Goal: Task Accomplishment & Management: Use online tool/utility

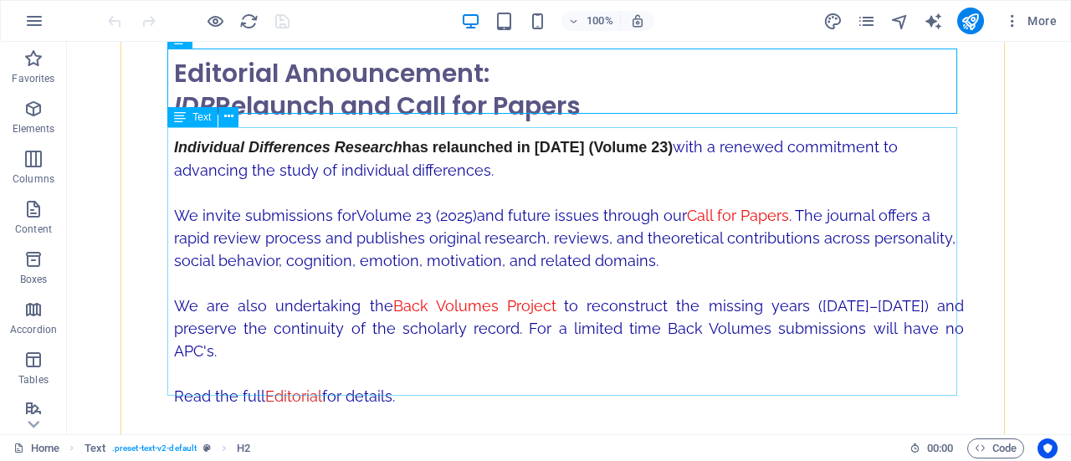
scroll to position [268, 0]
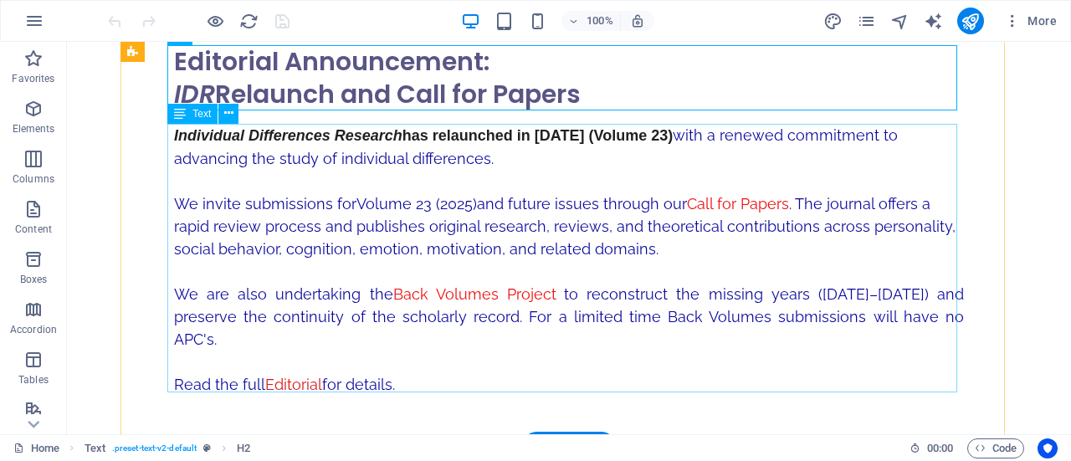
click at [601, 249] on div "Individual Differences Research has relaunched in [DATE] (Volume 23) with a ren…" at bounding box center [569, 270] width 790 height 292
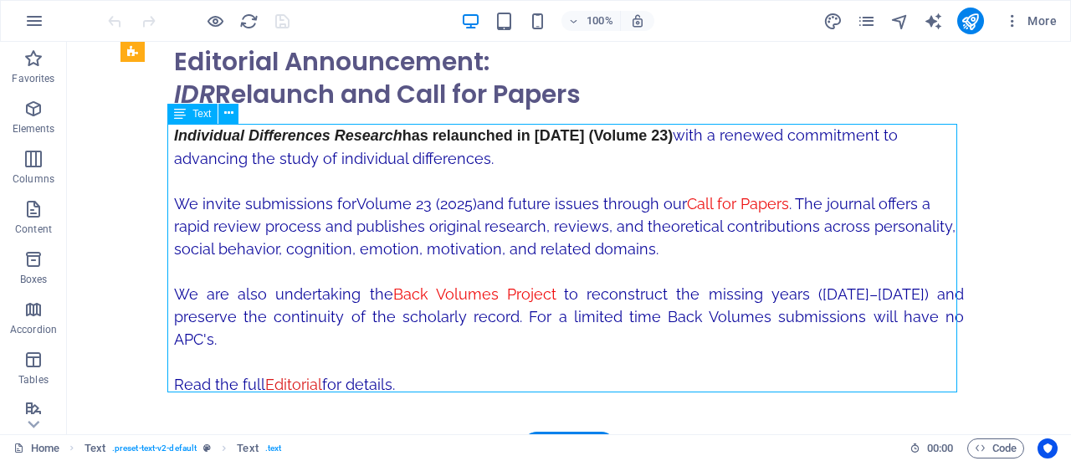
click at [614, 246] on div "Individual Differences Research has relaunched in [DATE] (Volume 23) with a ren…" at bounding box center [569, 270] width 790 height 292
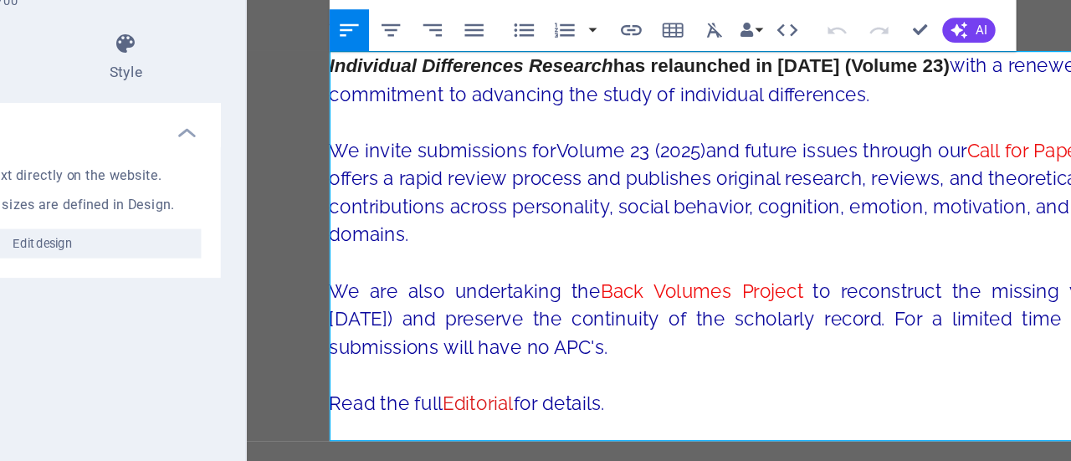
click at [432, 187] on p "We invite submissions for Volume 23 (2025) and future issues through our Call f…" at bounding box center [663, 145] width 701 height 90
click at [540, 170] on p "We invite submissions for Volume 23 (2025) and future issues through our Call f…" at bounding box center [663, 145] width 701 height 90
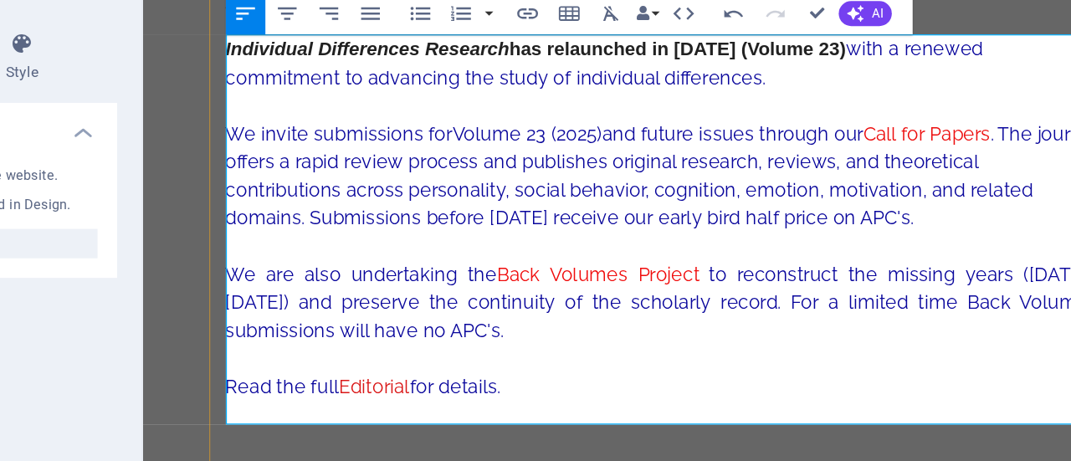
scroll to position [281, 0]
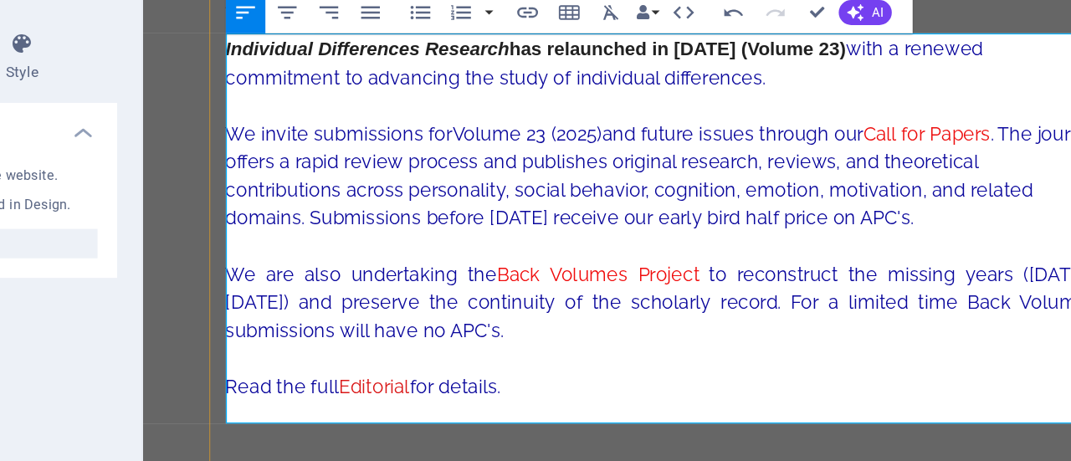
click at [777, 169] on span "We invite submissions for Volume 23 (2025) and future issues through our Call f…" at bounding box center [559, 131] width 700 height 85
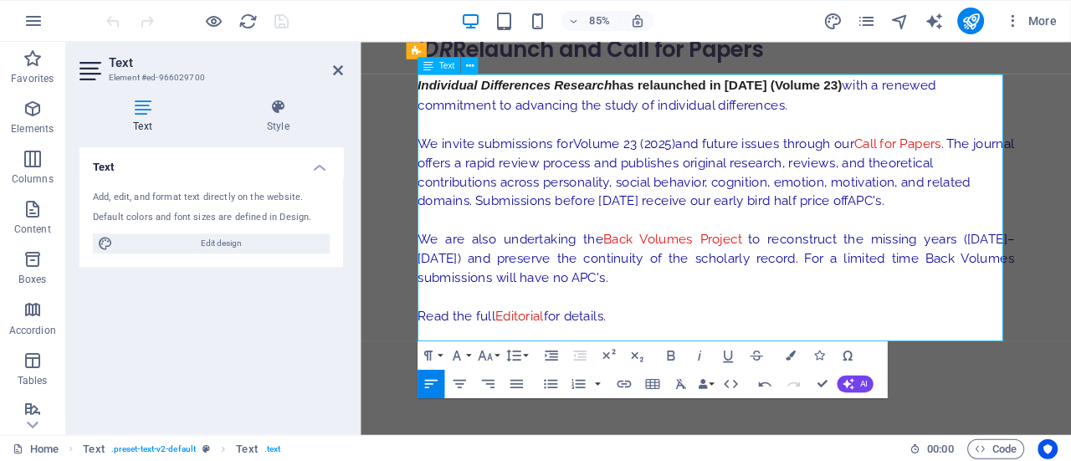
scroll to position [0, 0]
drag, startPoint x: 795, startPoint y: 293, endPoint x: 925, endPoint y: 301, distance: 130.7
click at [925, 301] on span "to reconstruct the missing years ([DATE]–[DATE]) and preserve the continuity of…" at bounding box center [778, 295] width 701 height 63
click at [668, 162] on strong "Volume 23 (2025)" at bounding box center [671, 160] width 120 height 18
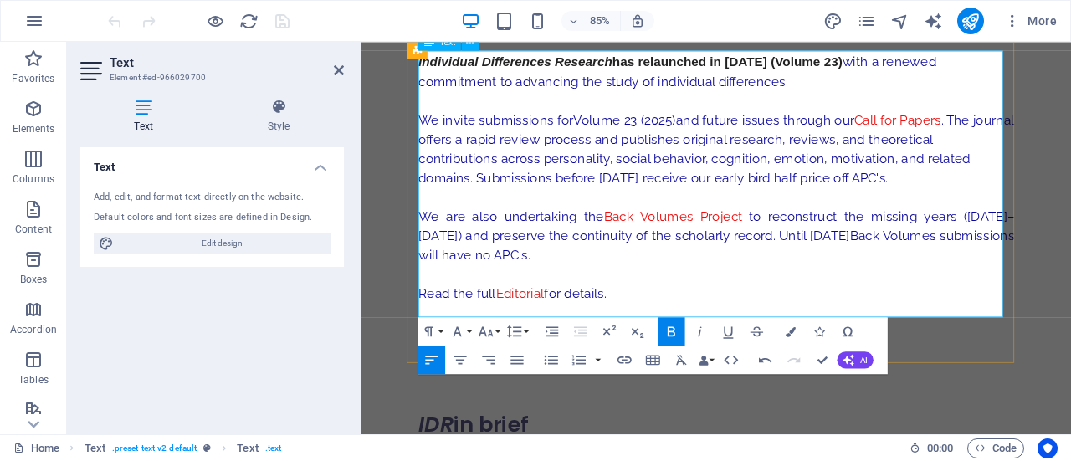
scroll to position [340, 0]
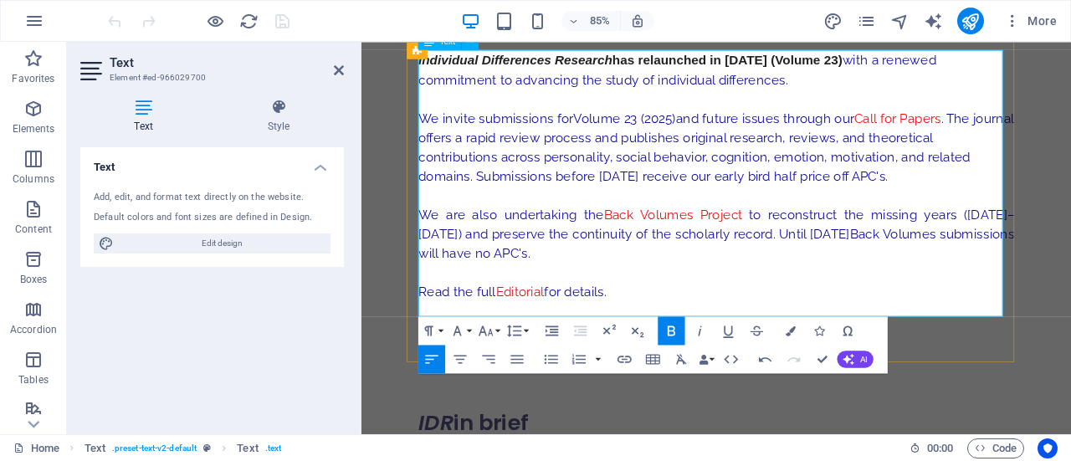
click at [535, 292] on span "to reconstruct the missing years ([DATE]–[DATE]) and preserve the continuity of…" at bounding box center [778, 267] width 701 height 63
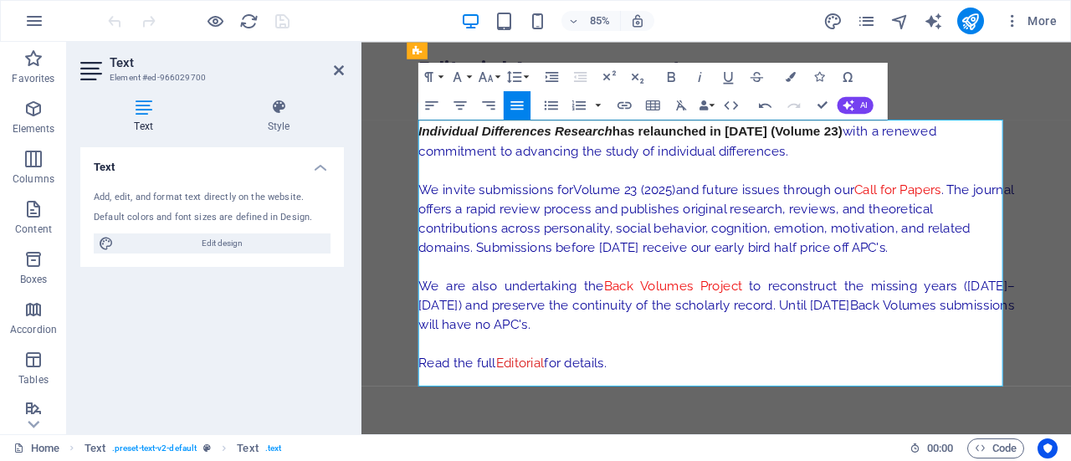
scroll to position [258, 0]
click at [1010, 352] on span "to reconstruct the missing years ([DATE]–[DATE]) and preserve the continuity of…" at bounding box center [778, 348] width 701 height 63
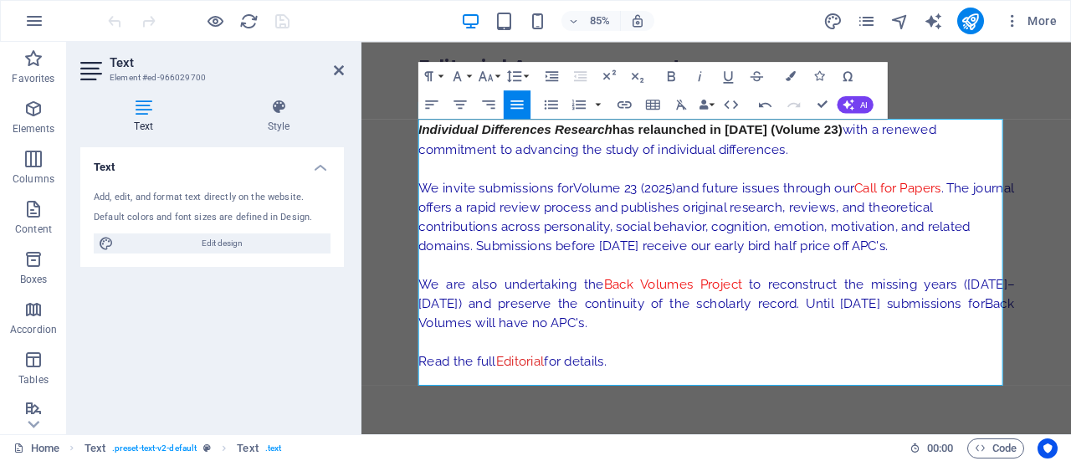
click at [345, 68] on aside "Text Element #ed-966029700 Text Style Text Add, edit, and format text directly …" at bounding box center [214, 238] width 294 height 392
click at [338, 69] on icon at bounding box center [339, 70] width 10 height 13
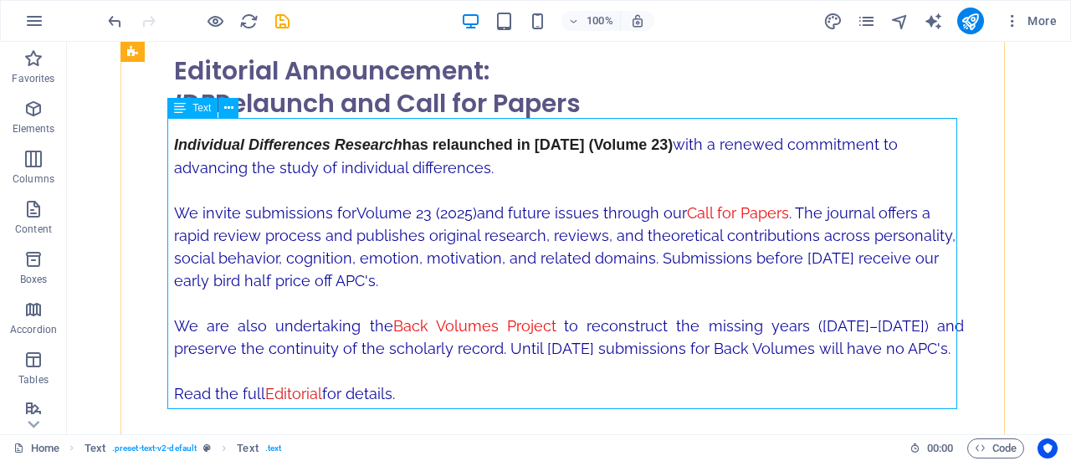
scroll to position [274, 0]
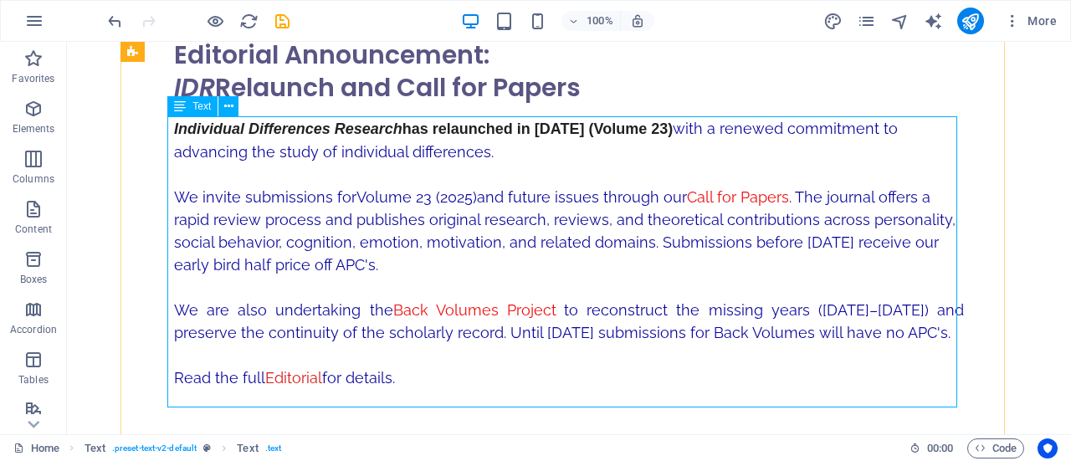
click at [229, 257] on div "Individual Differences Research has relaunched in [DATE] (Volume 23) with a ren…" at bounding box center [569, 263] width 790 height 292
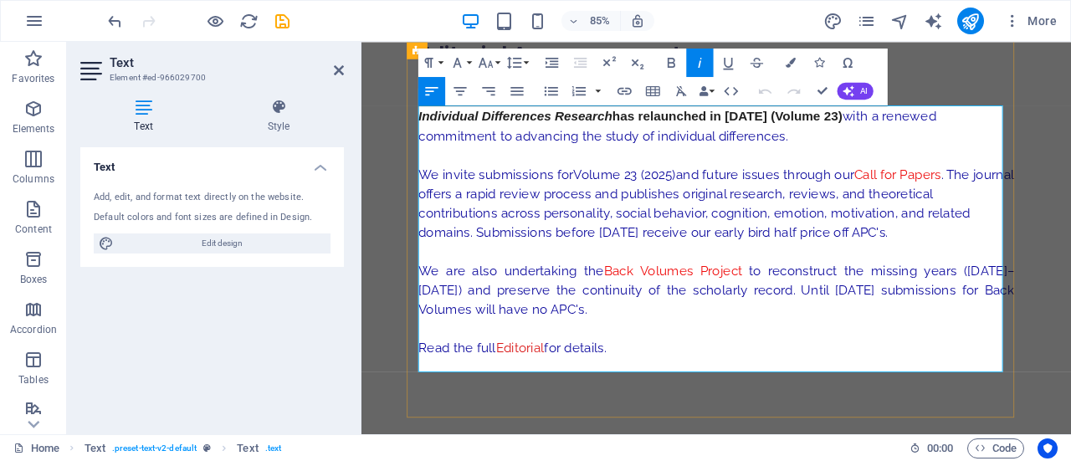
click at [892, 265] on span "We invite submissions for Volume 23 (2025) and future issues through our Call f…" at bounding box center [778, 230] width 700 height 85
click at [586, 262] on span "We invite submissions for Volume 23 (2025) and future issues through our Call f…" at bounding box center [778, 230] width 700 height 85
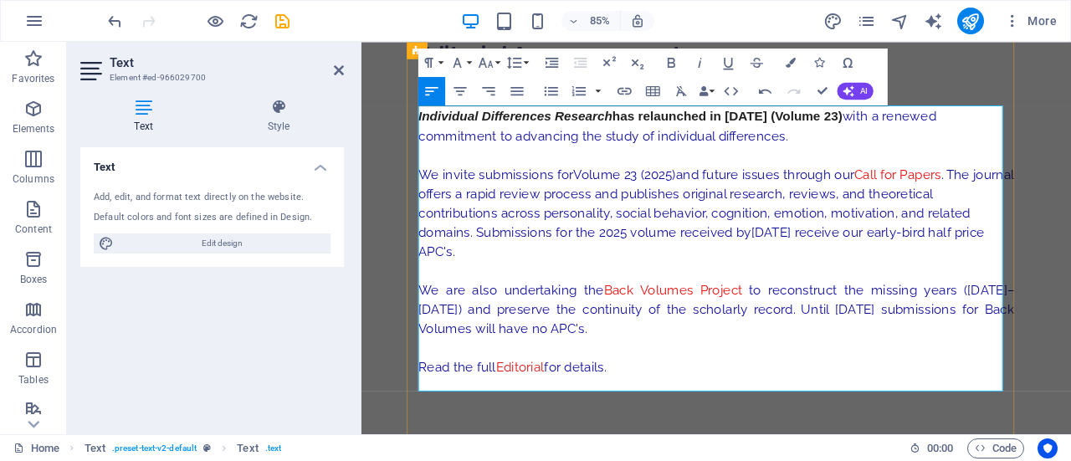
click at [1042, 268] on span "We invite submissions for Volume 23 (2025) and future issues through our Call f…" at bounding box center [778, 242] width 700 height 108
click at [337, 70] on icon at bounding box center [339, 70] width 10 height 13
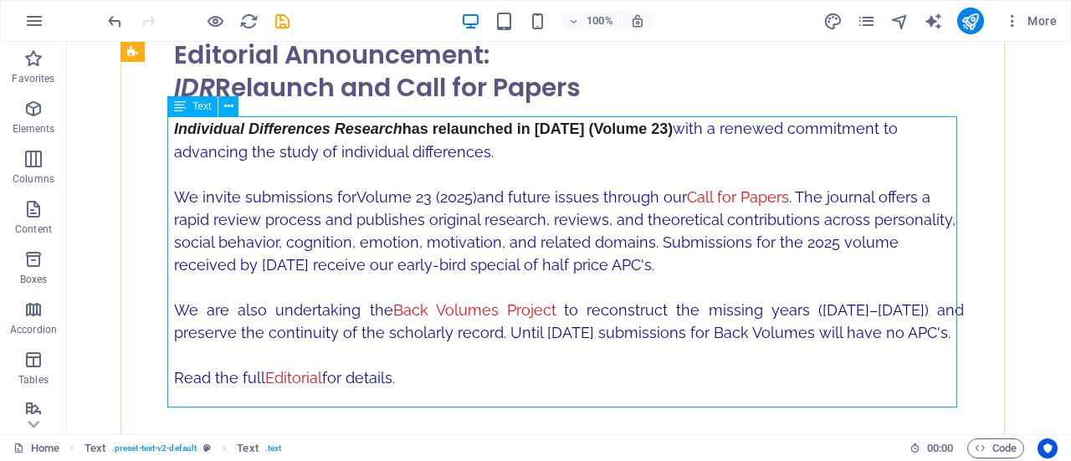
click at [612, 263] on div "Individual Differences Research has relaunched in [DATE] (Volume 23) with a ren…" at bounding box center [569, 263] width 790 height 292
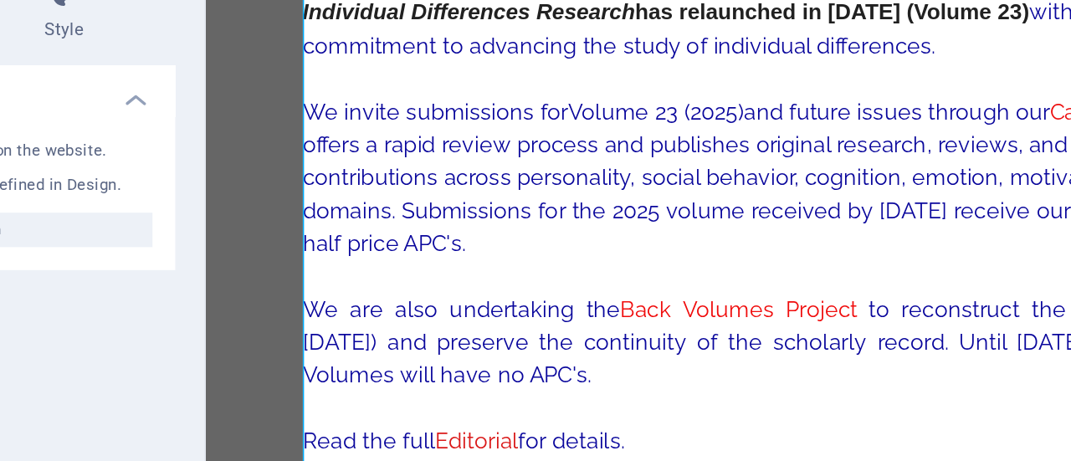
drag, startPoint x: 412, startPoint y: 128, endPoint x: 450, endPoint y: 128, distance: 38.5
click at [450, 128] on span "We invite submissions for Volume 23 (2025) and future issues through our Call f…" at bounding box center [622, 85] width 700 height 108
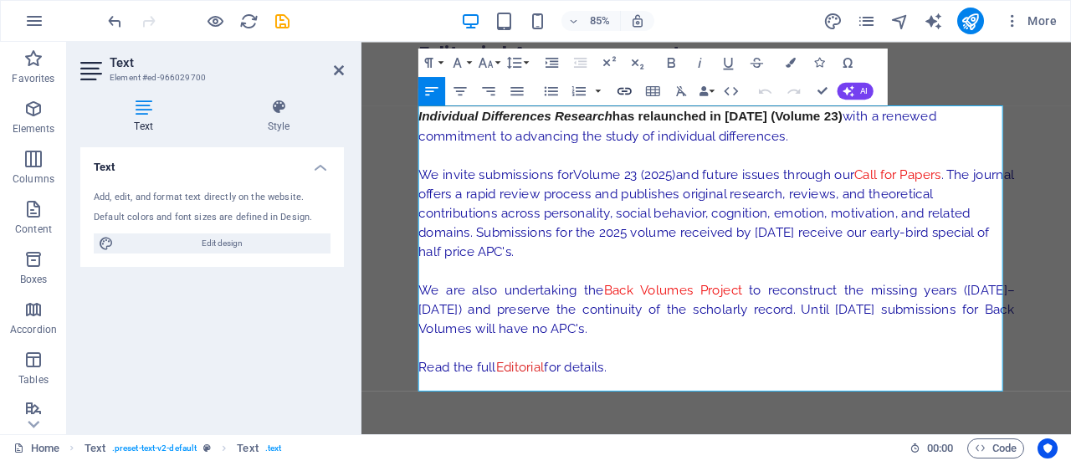
click at [625, 88] on icon "button" at bounding box center [624, 90] width 17 height 17
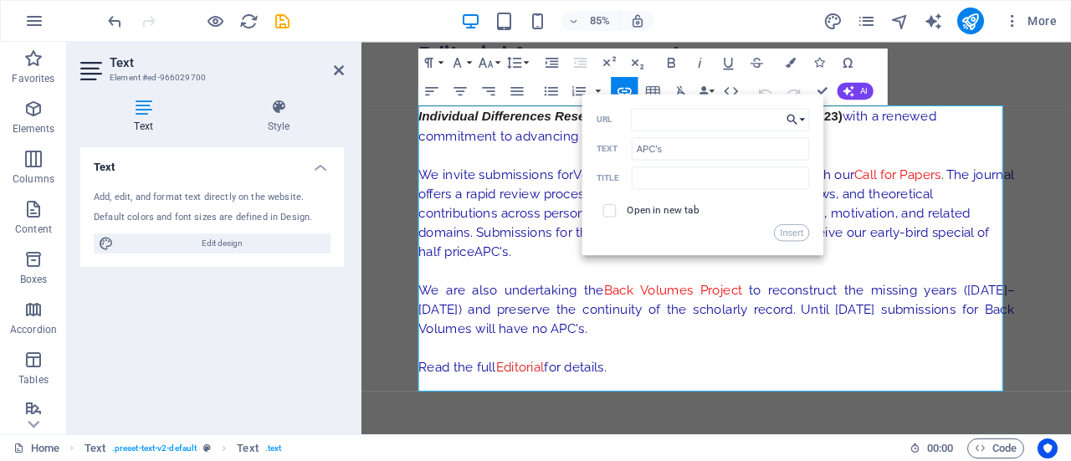
click at [803, 121] on button "Choose Link" at bounding box center [796, 119] width 27 height 23
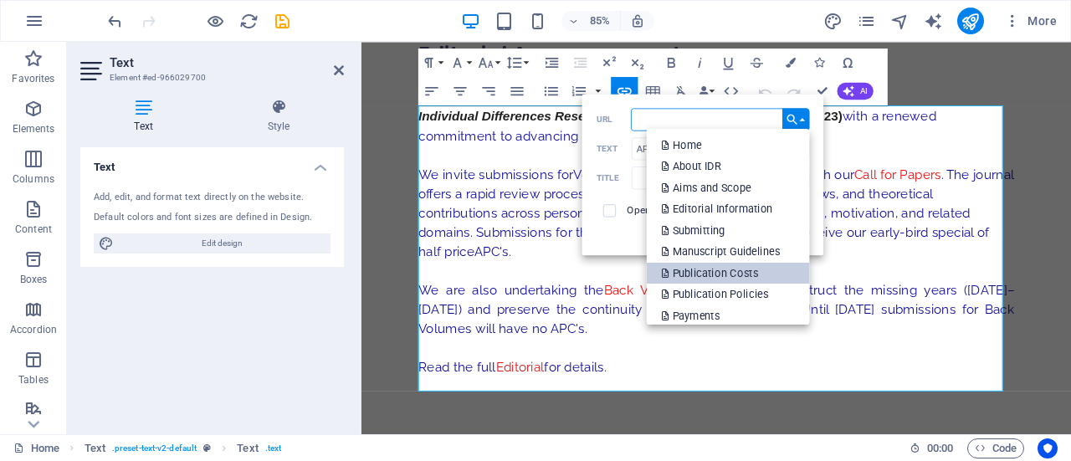
click at [728, 271] on p "Publication Costs" at bounding box center [711, 273] width 100 height 22
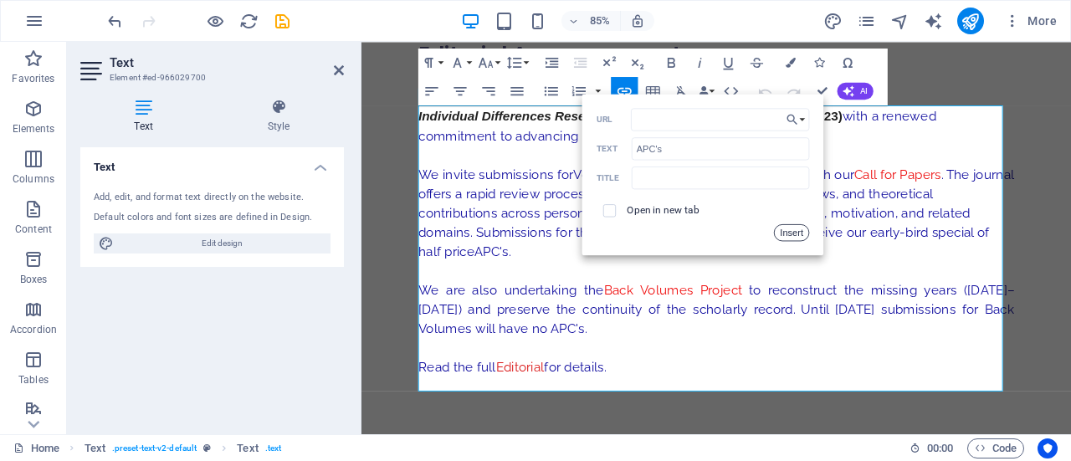
click at [793, 235] on button "Insert" at bounding box center [792, 232] width 36 height 17
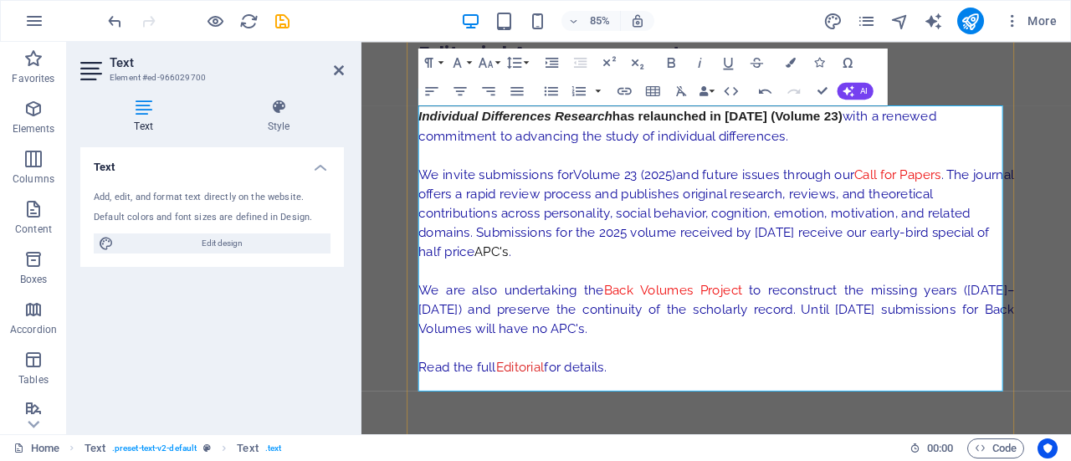
click at [681, 284] on p "We invite submissions for Volume 23 (2025) and future issues through our Call f…" at bounding box center [778, 242] width 701 height 113
drag, startPoint x: 609, startPoint y: 289, endPoint x: 570, endPoint y: 288, distance: 38.5
click at [570, 288] on p "We invite submissions for Volume 23 (2025) and future issues through our Call f…" at bounding box center [778, 242] width 701 height 113
click at [654, 281] on p "We invite submissions for Volume 23 (2025) and future issues through our Call f…" at bounding box center [778, 242] width 701 height 113
click at [338, 73] on icon at bounding box center [339, 70] width 10 height 13
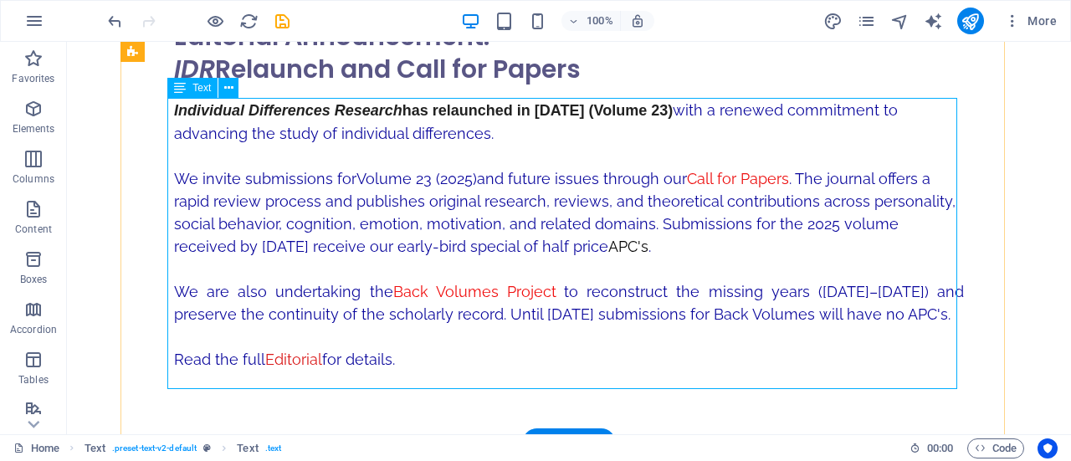
scroll to position [294, 0]
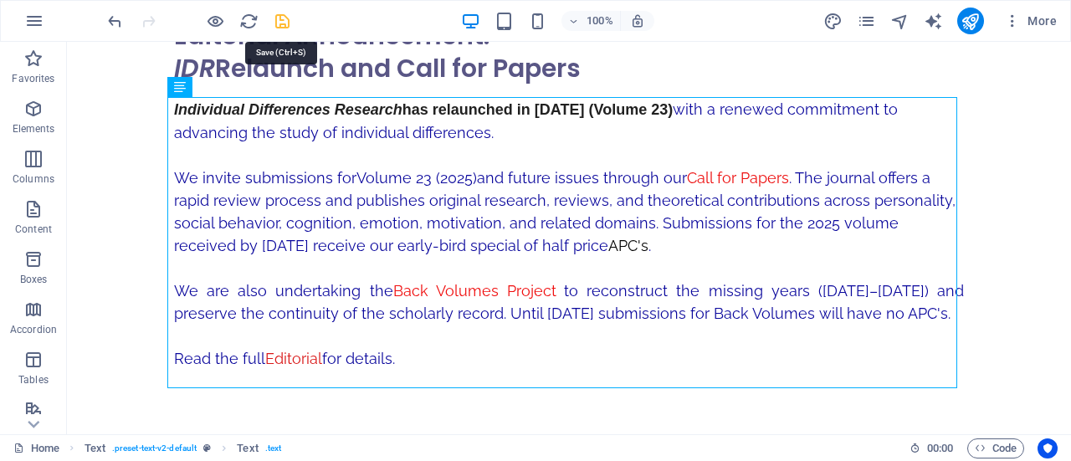
click at [281, 16] on icon "save" at bounding box center [282, 21] width 19 height 19
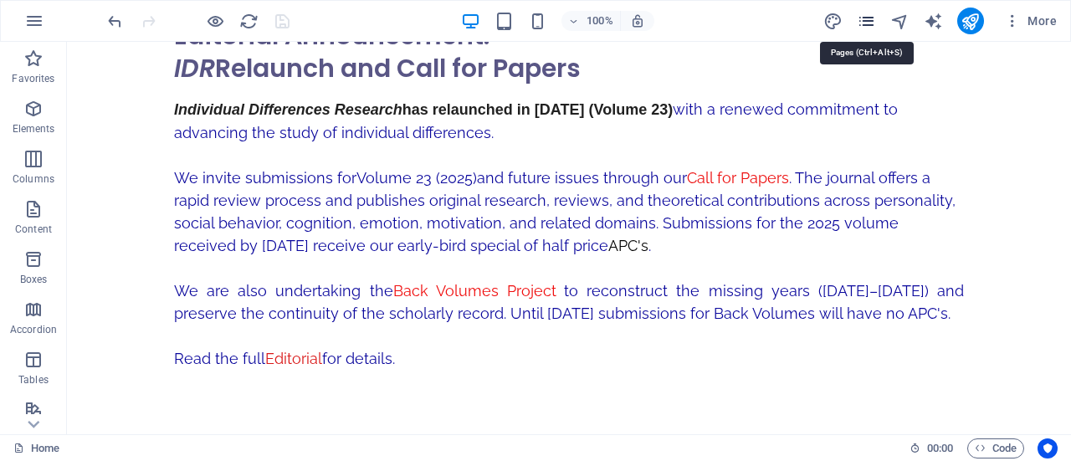
click at [872, 16] on icon "pages" at bounding box center [865, 21] width 19 height 19
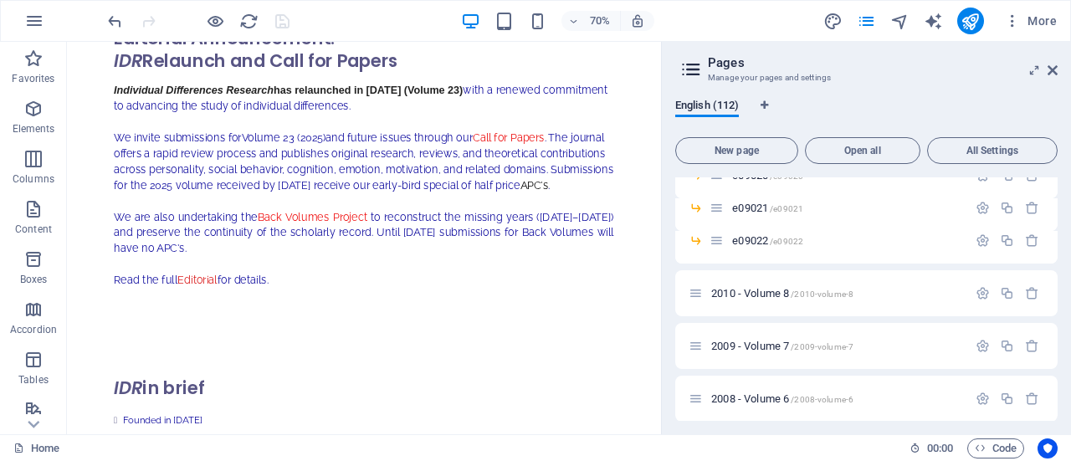
scroll to position [3851, 0]
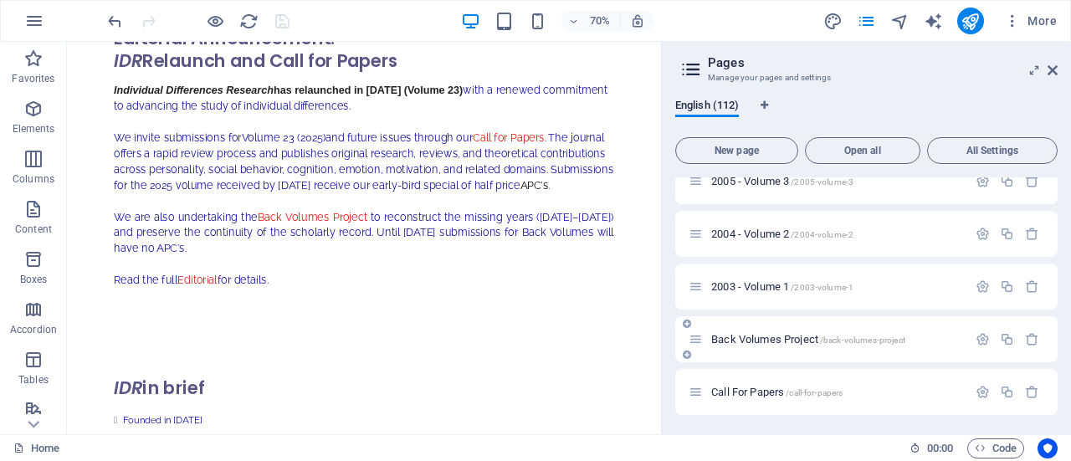
click at [759, 337] on span "Back Volumes Project /back-volumes-project" at bounding box center [808, 339] width 194 height 13
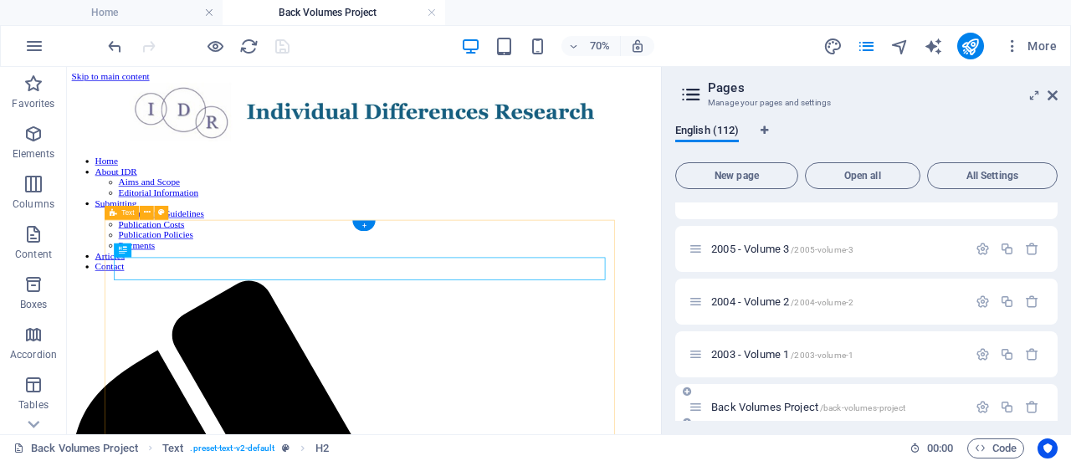
scroll to position [0, 0]
click at [1056, 95] on icon at bounding box center [1052, 95] width 10 height 13
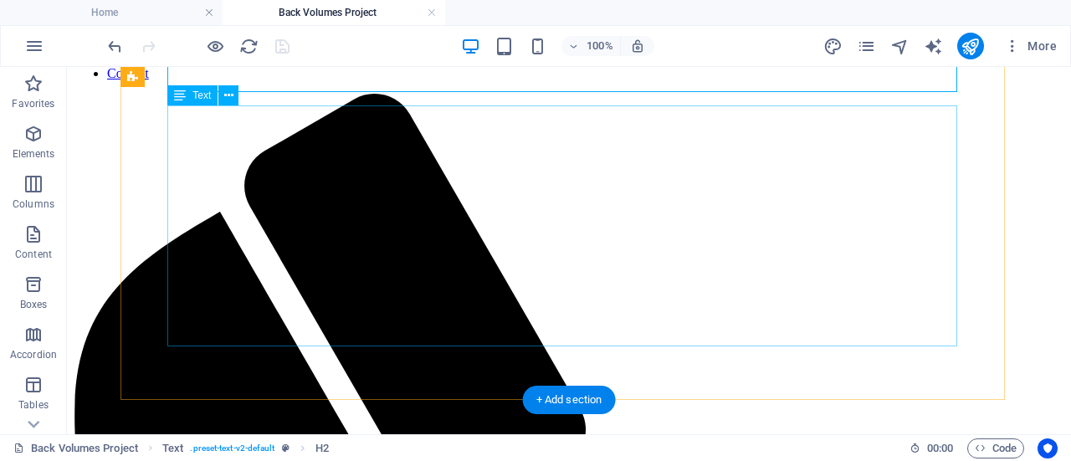
scroll to position [278, 0]
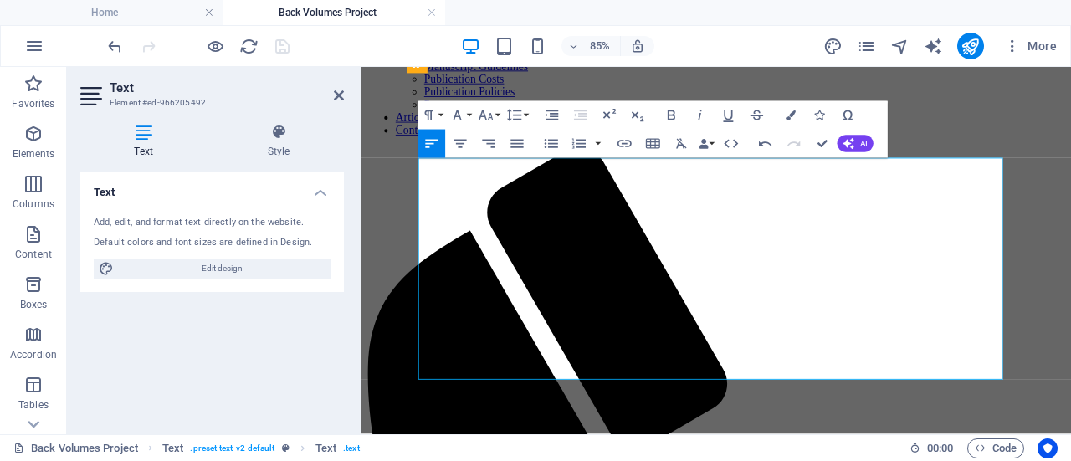
scroll to position [211, 0]
click at [336, 89] on icon at bounding box center [339, 95] width 10 height 13
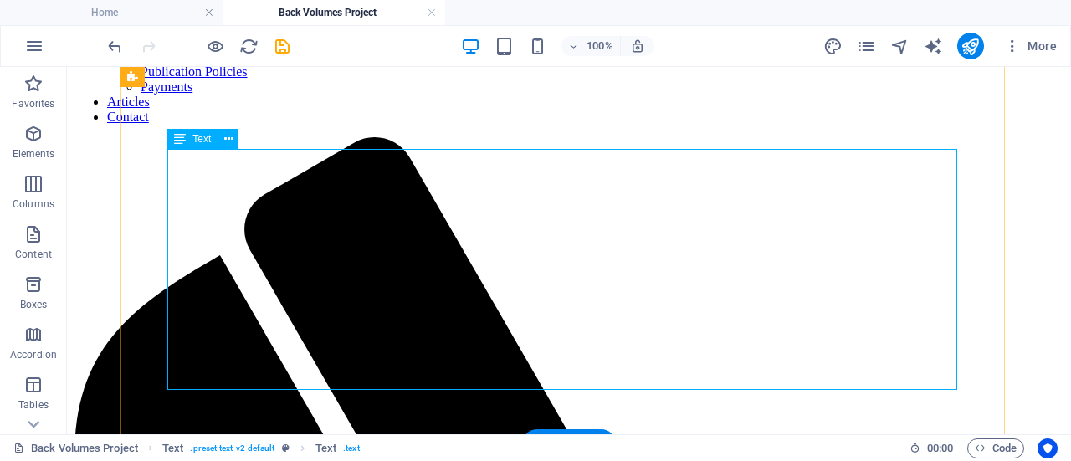
scroll to position [238, 0]
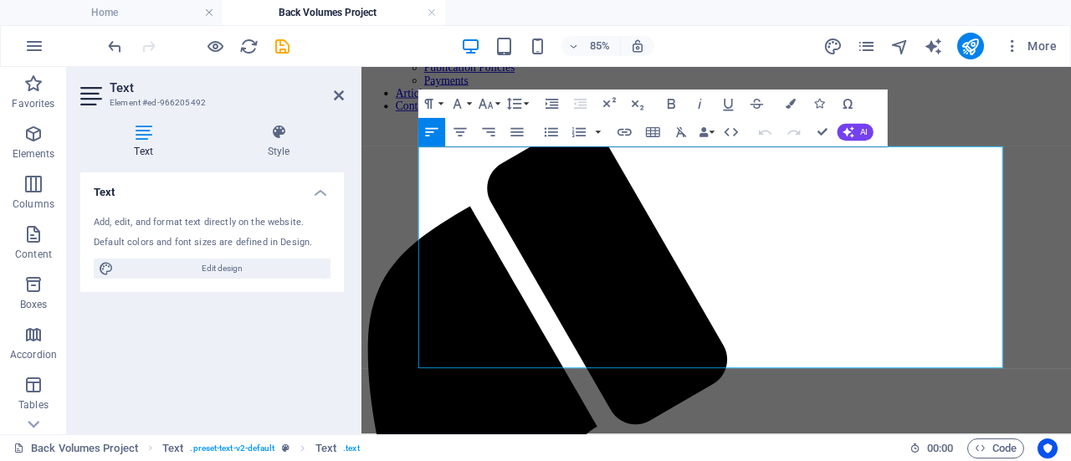
scroll to position [224, 0]
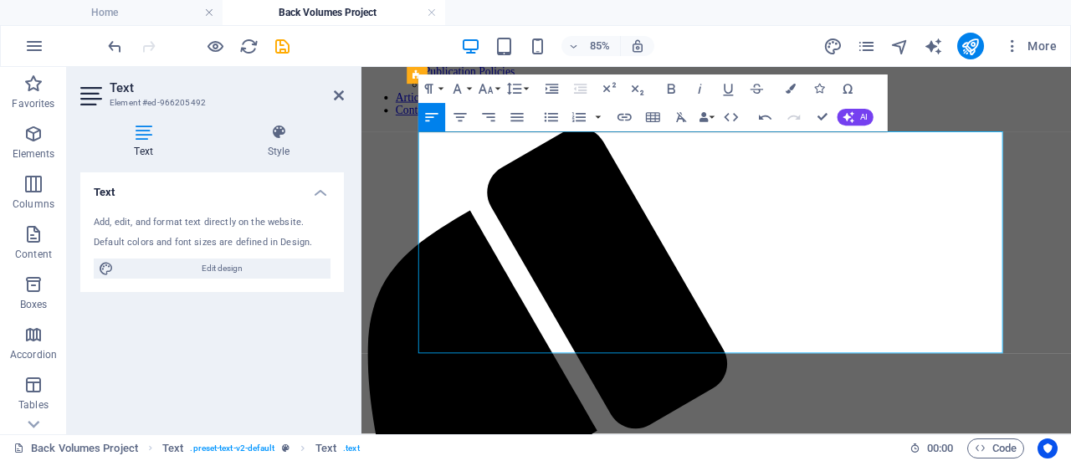
scroll to position [248, 0]
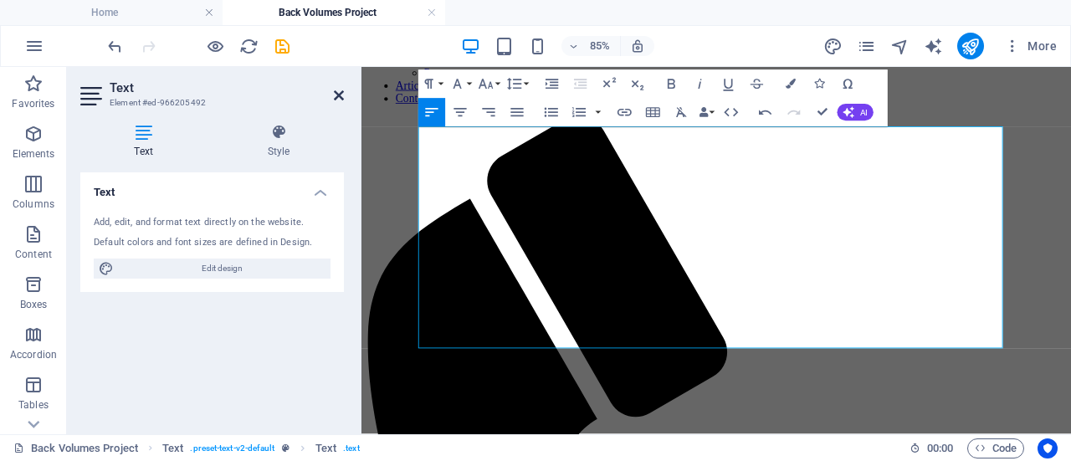
click at [340, 95] on icon at bounding box center [339, 95] width 10 height 13
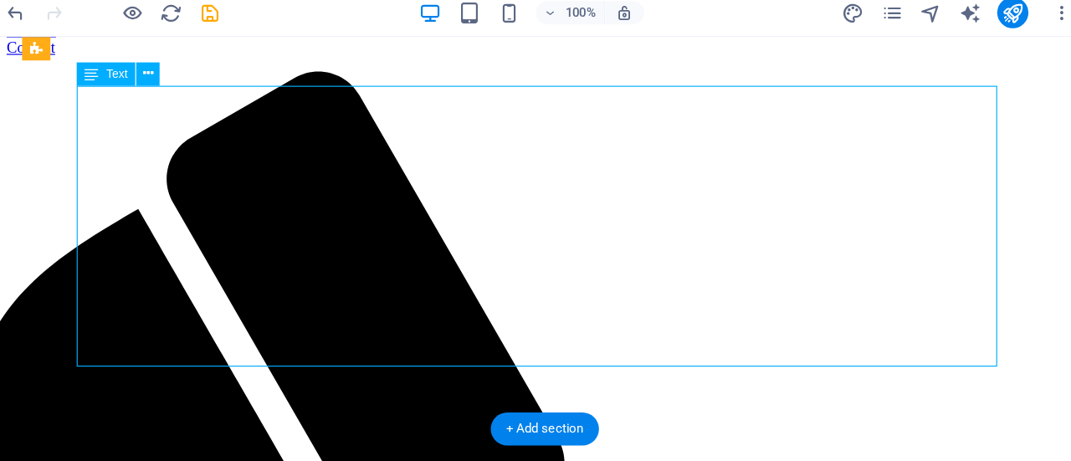
scroll to position [269, 0]
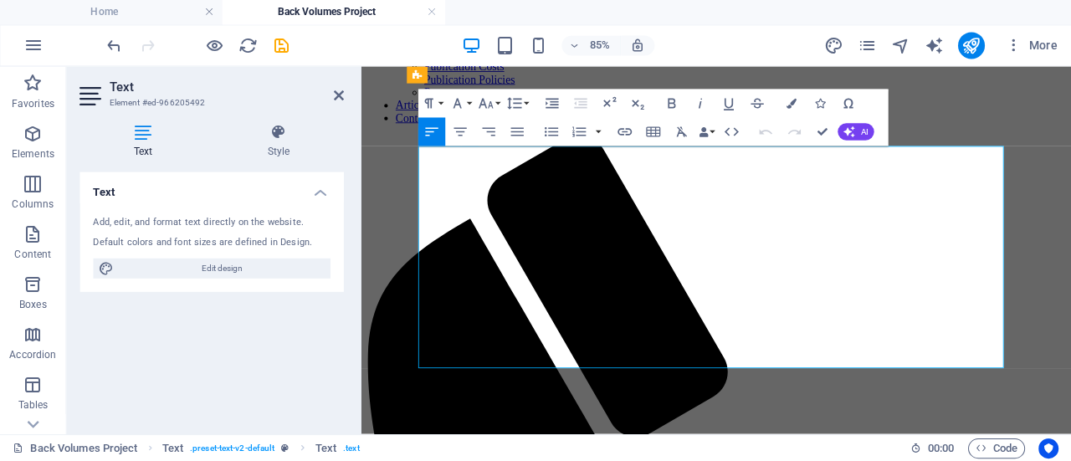
scroll to position [0, 0]
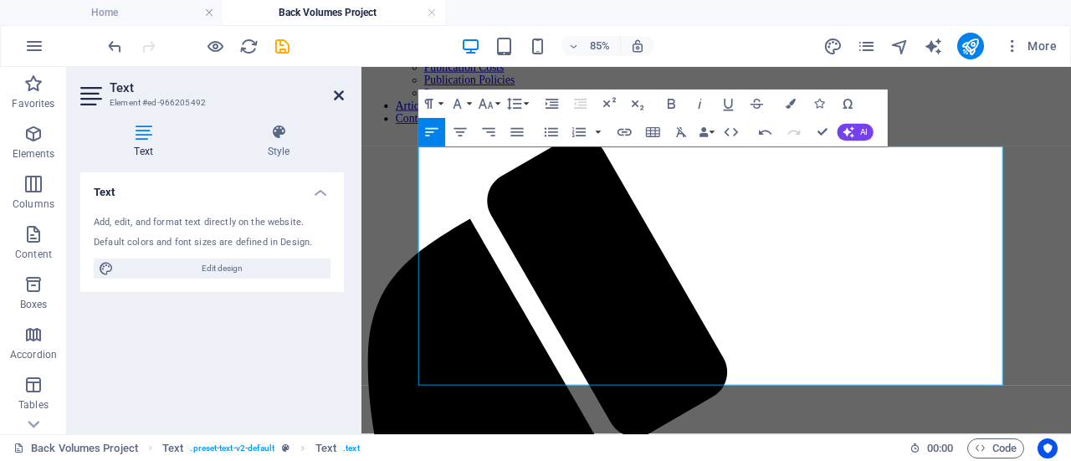
click at [343, 95] on icon at bounding box center [339, 95] width 10 height 13
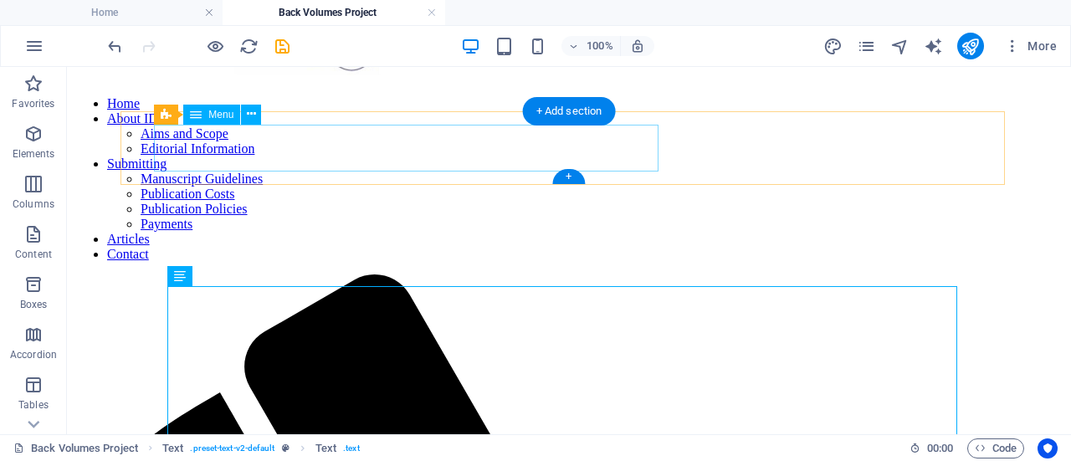
scroll to position [97, 0]
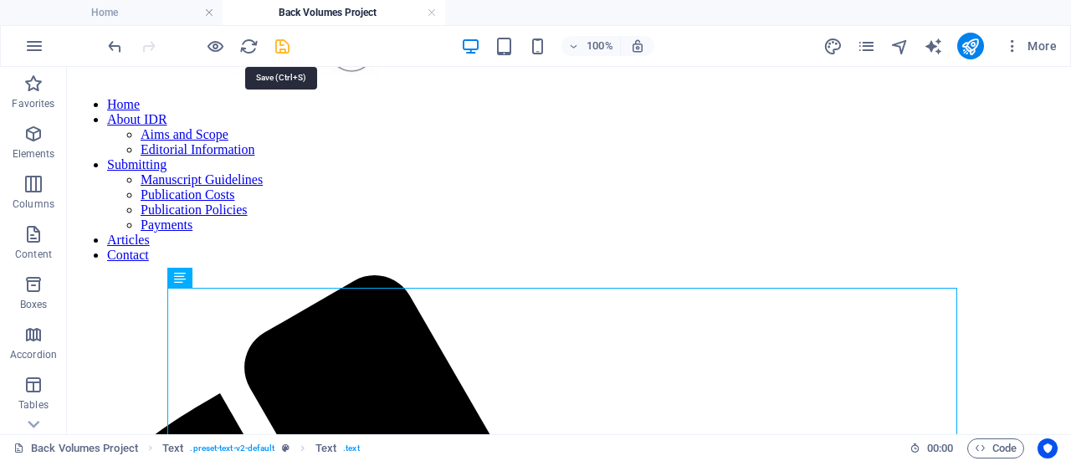
click at [283, 42] on icon "save" at bounding box center [282, 46] width 19 height 19
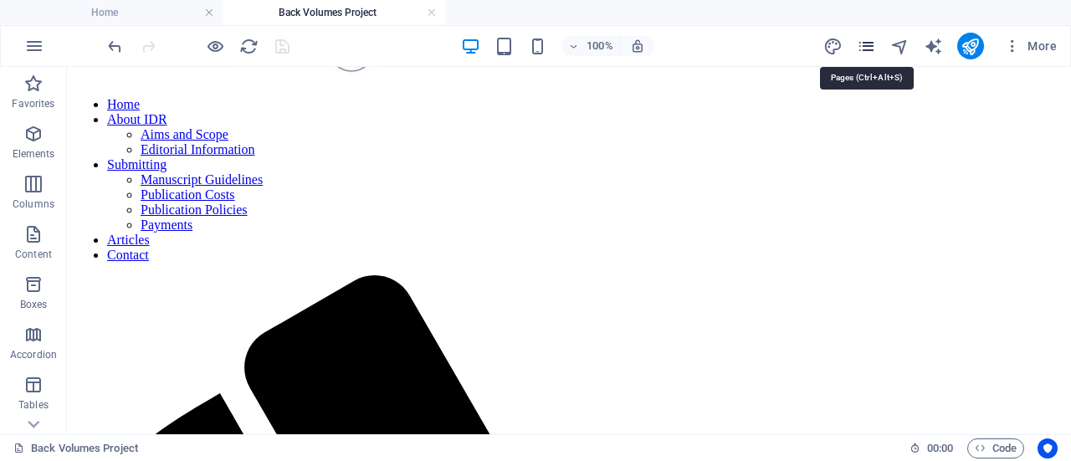
click at [869, 49] on icon "pages" at bounding box center [865, 46] width 19 height 19
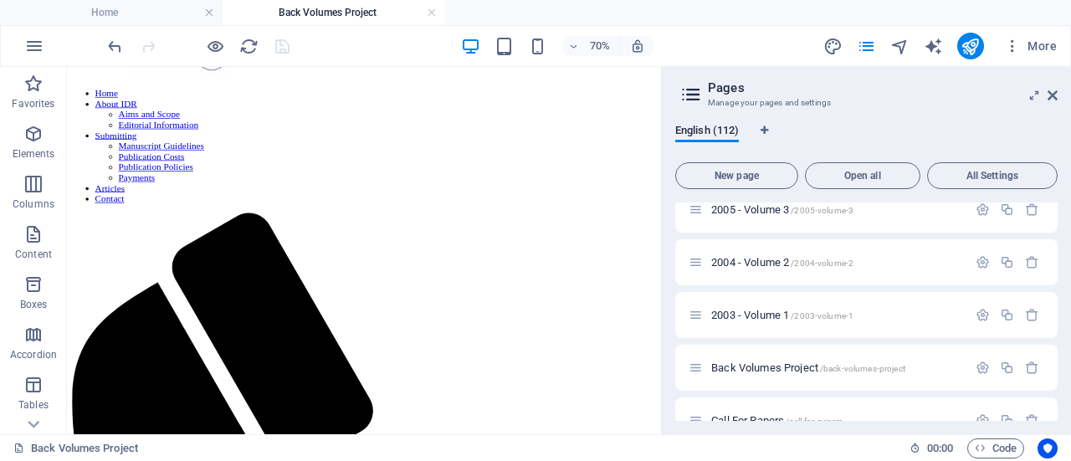
scroll to position [3876, 0]
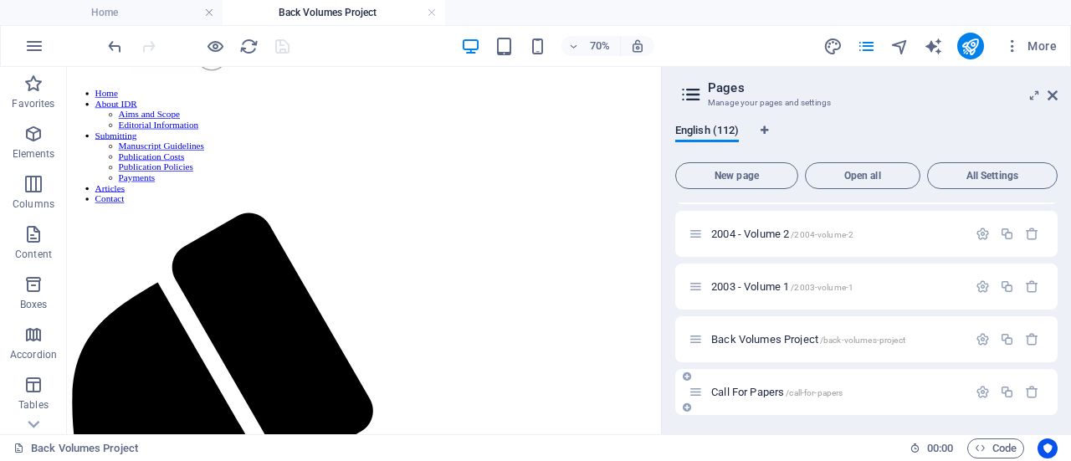
click at [749, 390] on span "Call For Papers /call-for-papers" at bounding box center [776, 392] width 131 height 13
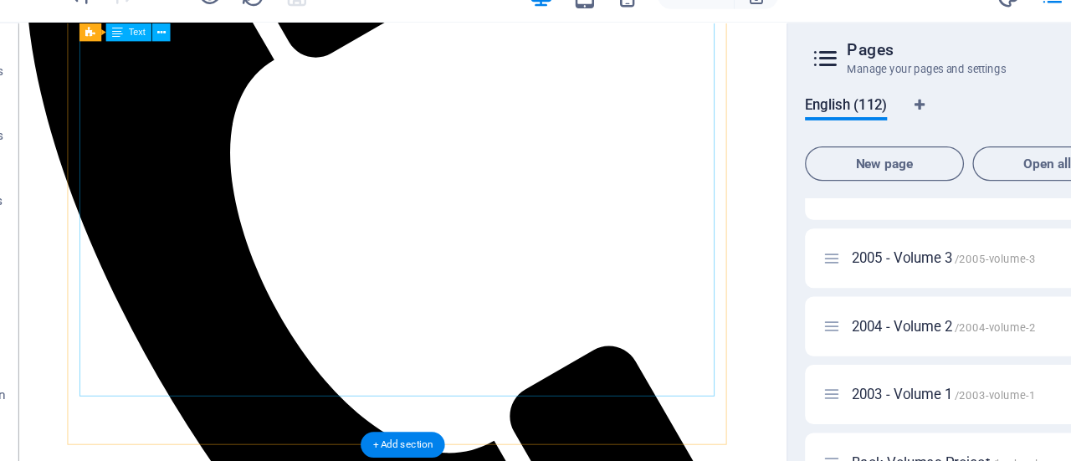
scroll to position [628, 0]
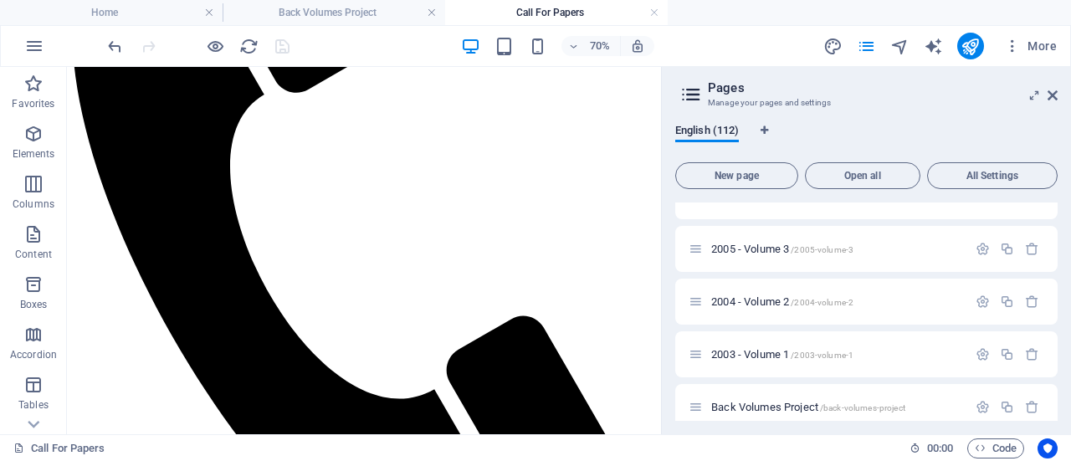
click at [1045, 89] on h2 "Pages" at bounding box center [883, 87] width 350 height 15
drag, startPoint x: 1051, startPoint y: 98, endPoint x: 548, endPoint y: 58, distance: 504.3
click at [1051, 98] on icon at bounding box center [1052, 95] width 10 height 13
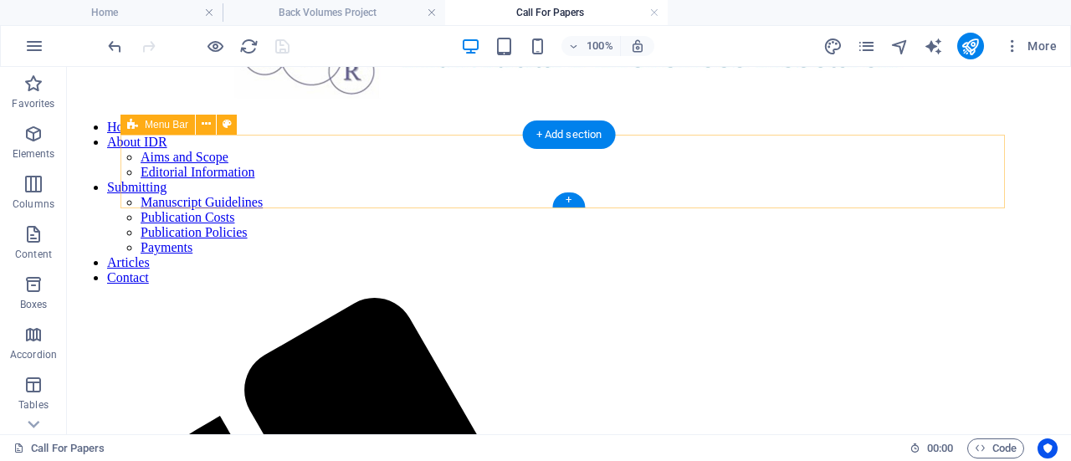
scroll to position [0, 0]
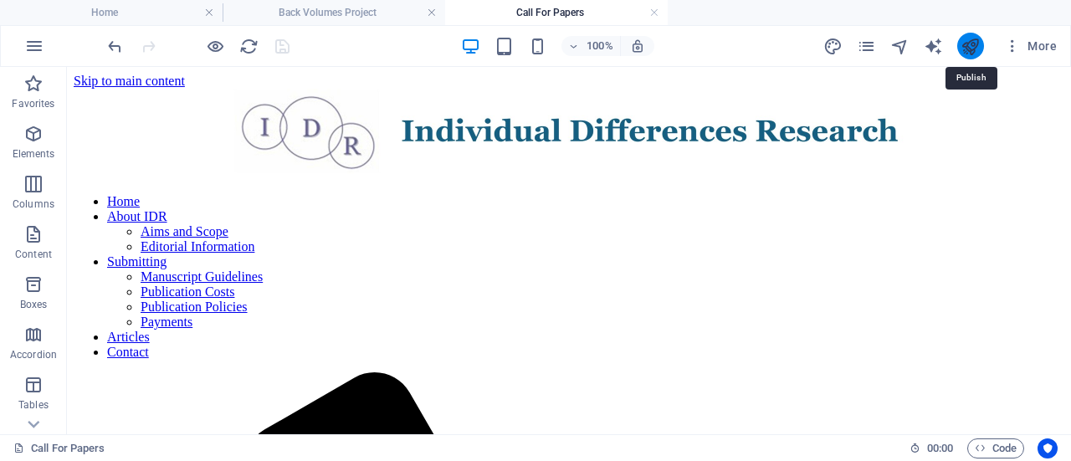
click at [969, 43] on icon "publish" at bounding box center [969, 46] width 19 height 19
